Goal: Task Accomplishment & Management: Manage account settings

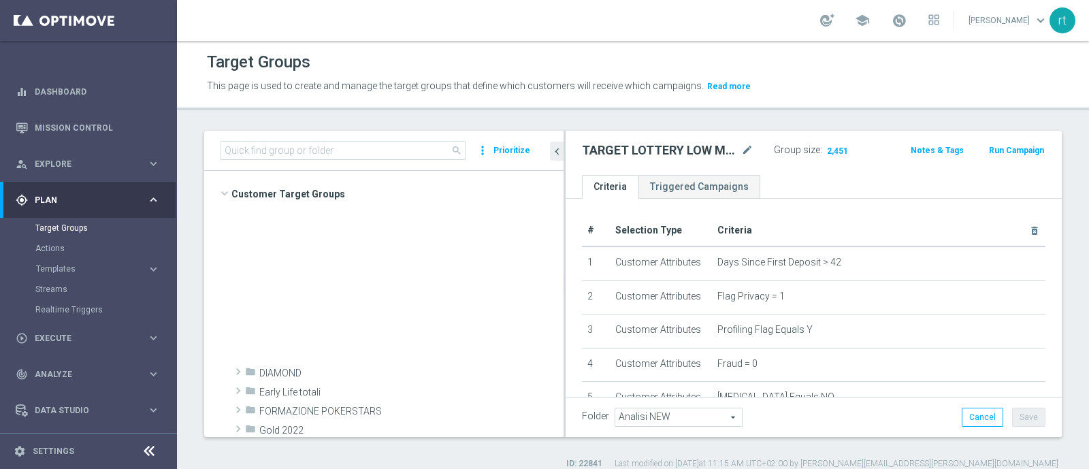
scroll to position [545, 0]
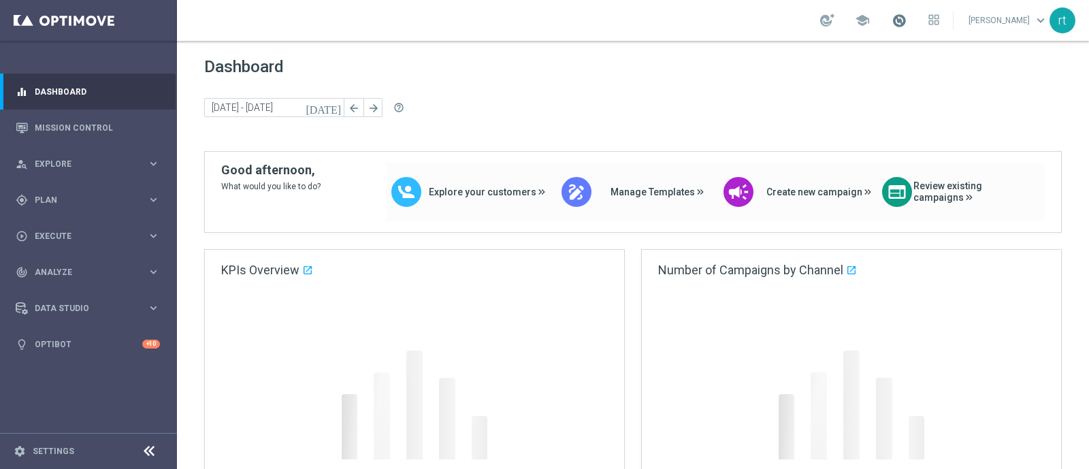
click at [907, 20] on span at bounding box center [899, 20] width 15 height 15
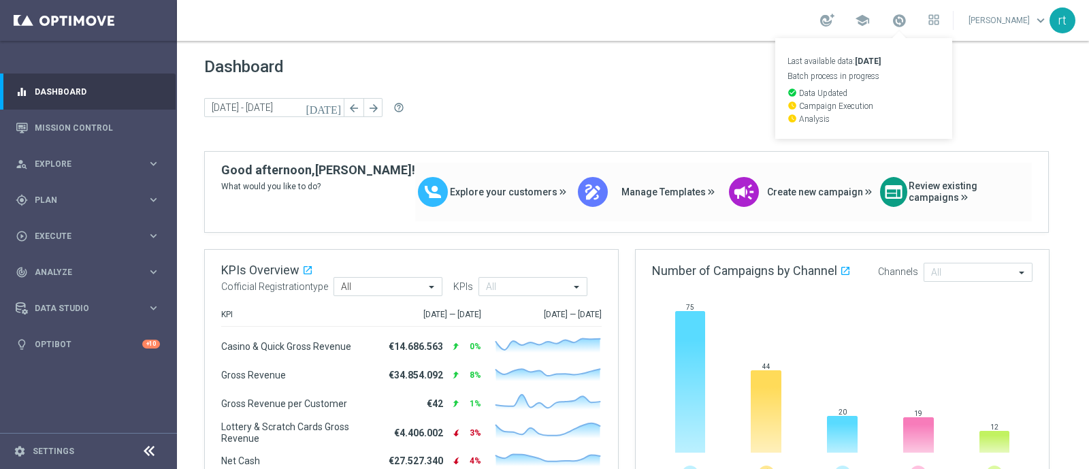
click at [556, 99] on div "today 15 Sep 2025 - 16 Sep 2025 arrow_back arrow_forward help_outline" at bounding box center [633, 108] width 858 height 20
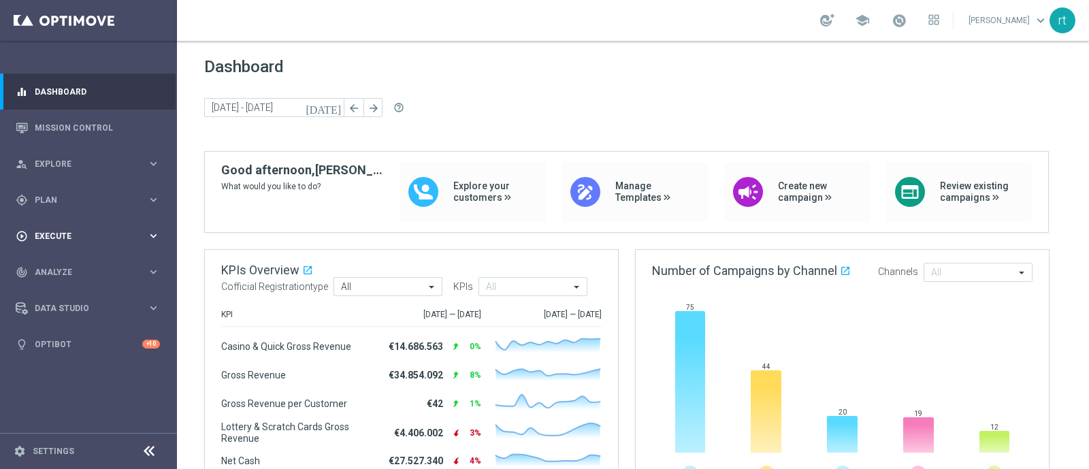
click at [54, 218] on div "play_circle_outline Execute keyboard_arrow_right" at bounding box center [88, 236] width 176 height 36
click at [48, 209] on div "gps_fixed Plan keyboard_arrow_right" at bounding box center [88, 200] width 176 height 36
click at [54, 234] on div "Target Groups" at bounding box center [105, 228] width 140 height 20
click at [59, 227] on link "Target Groups" at bounding box center [88, 228] width 106 height 11
